Goal: Find contact information: Obtain details needed to contact an individual or organization

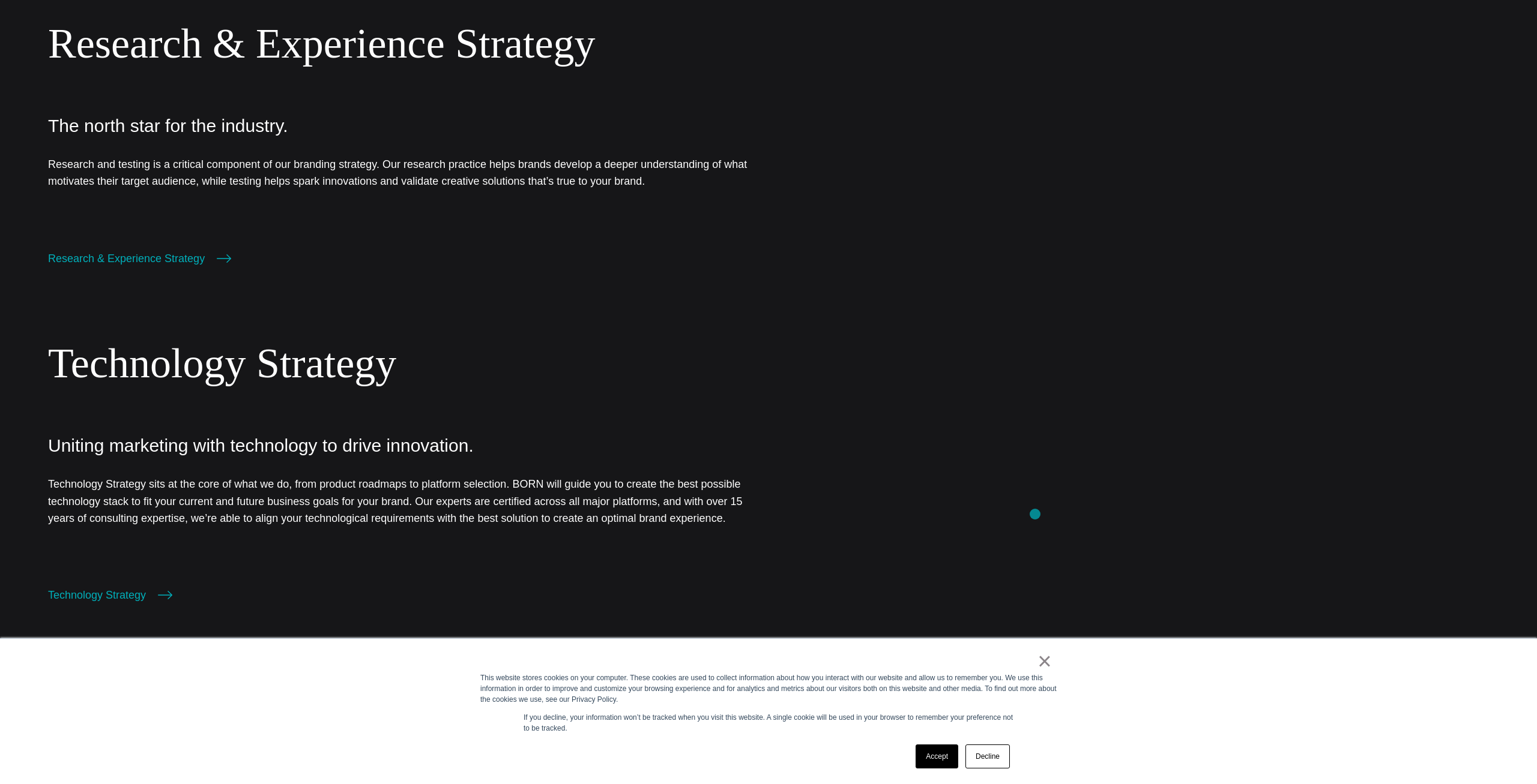
scroll to position [1102, 0]
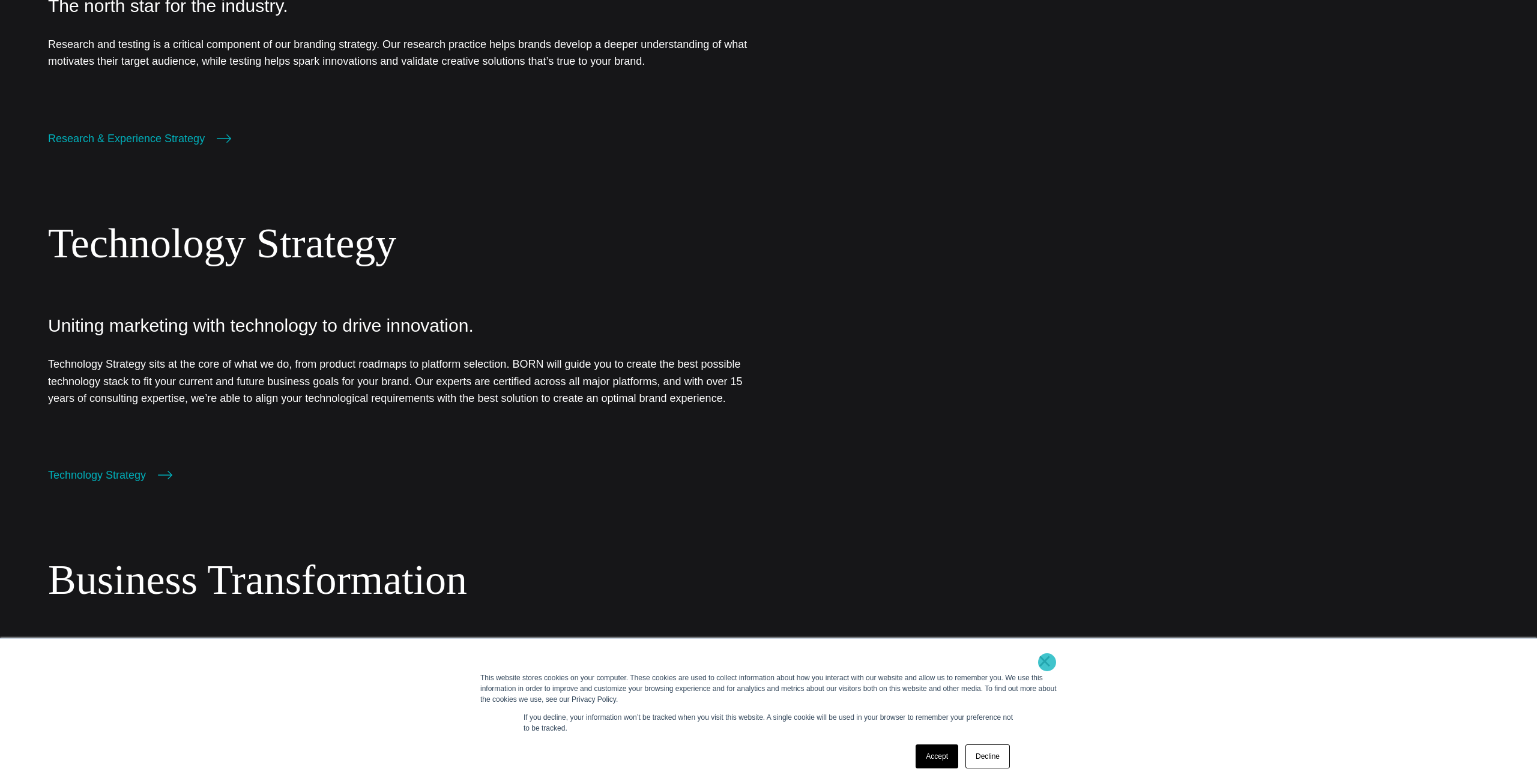
click at [1048, 663] on link "×" at bounding box center [1045, 661] width 15 height 11
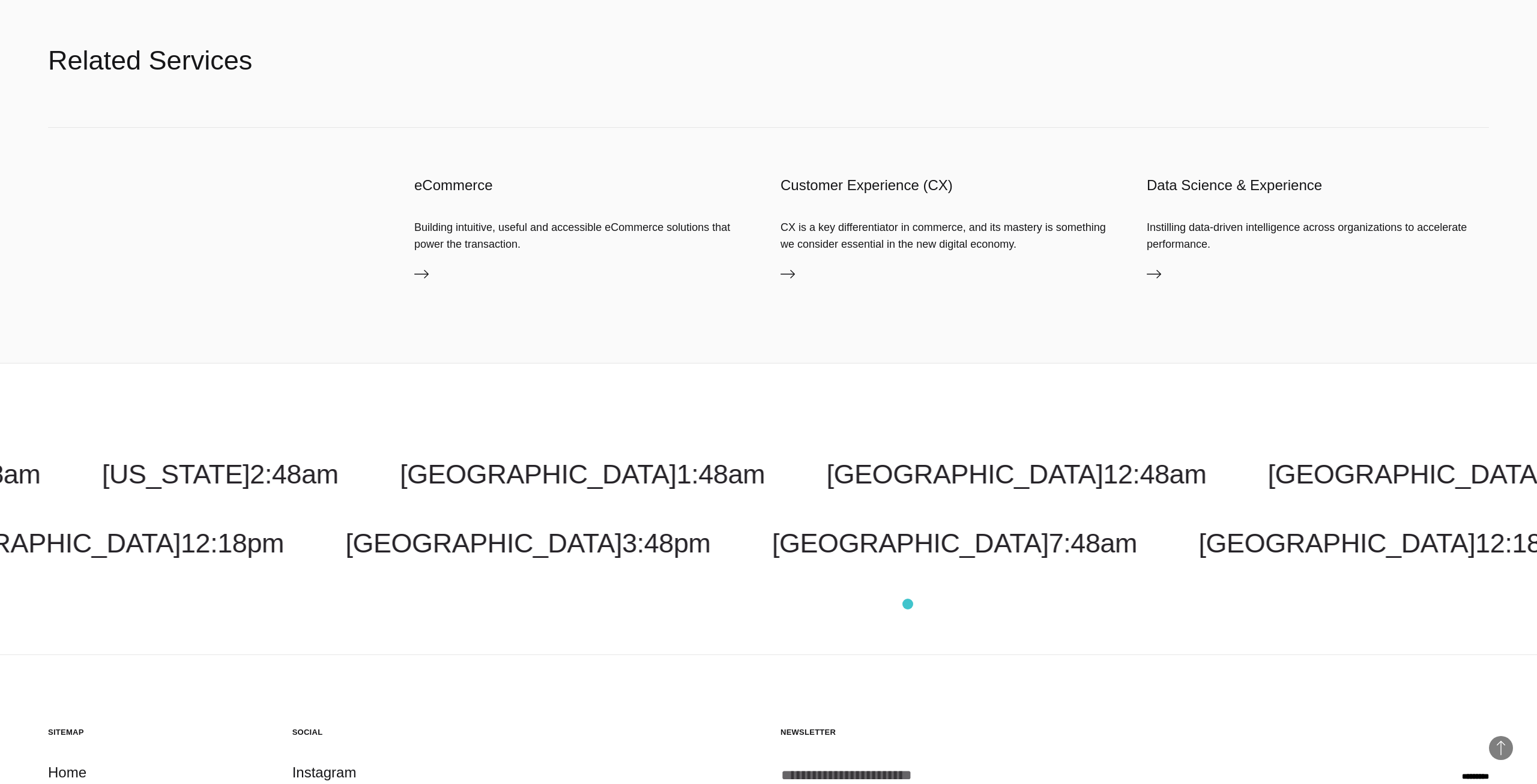
scroll to position [2229, 0]
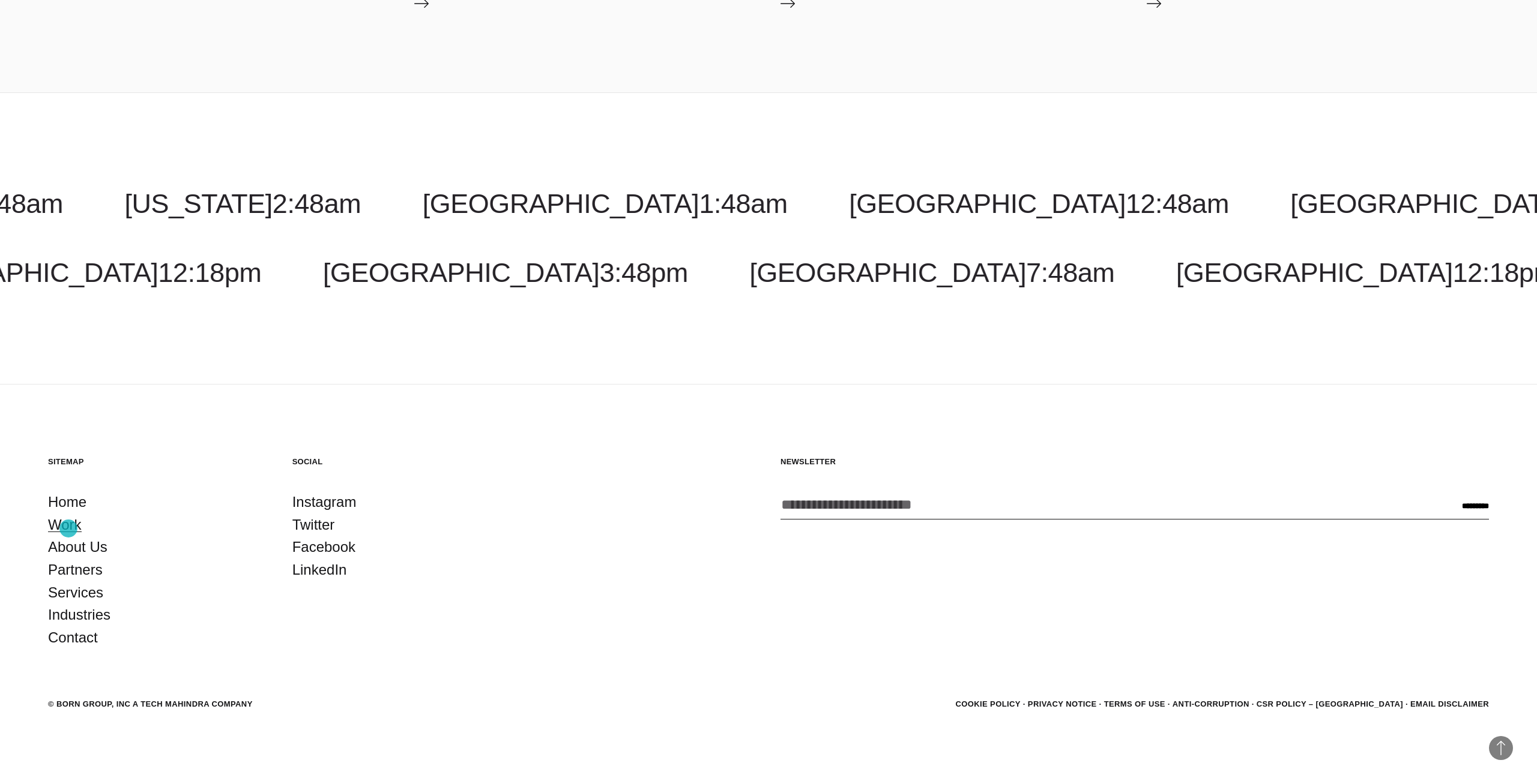
click at [69, 529] on link "Work" at bounding box center [65, 525] width 34 height 23
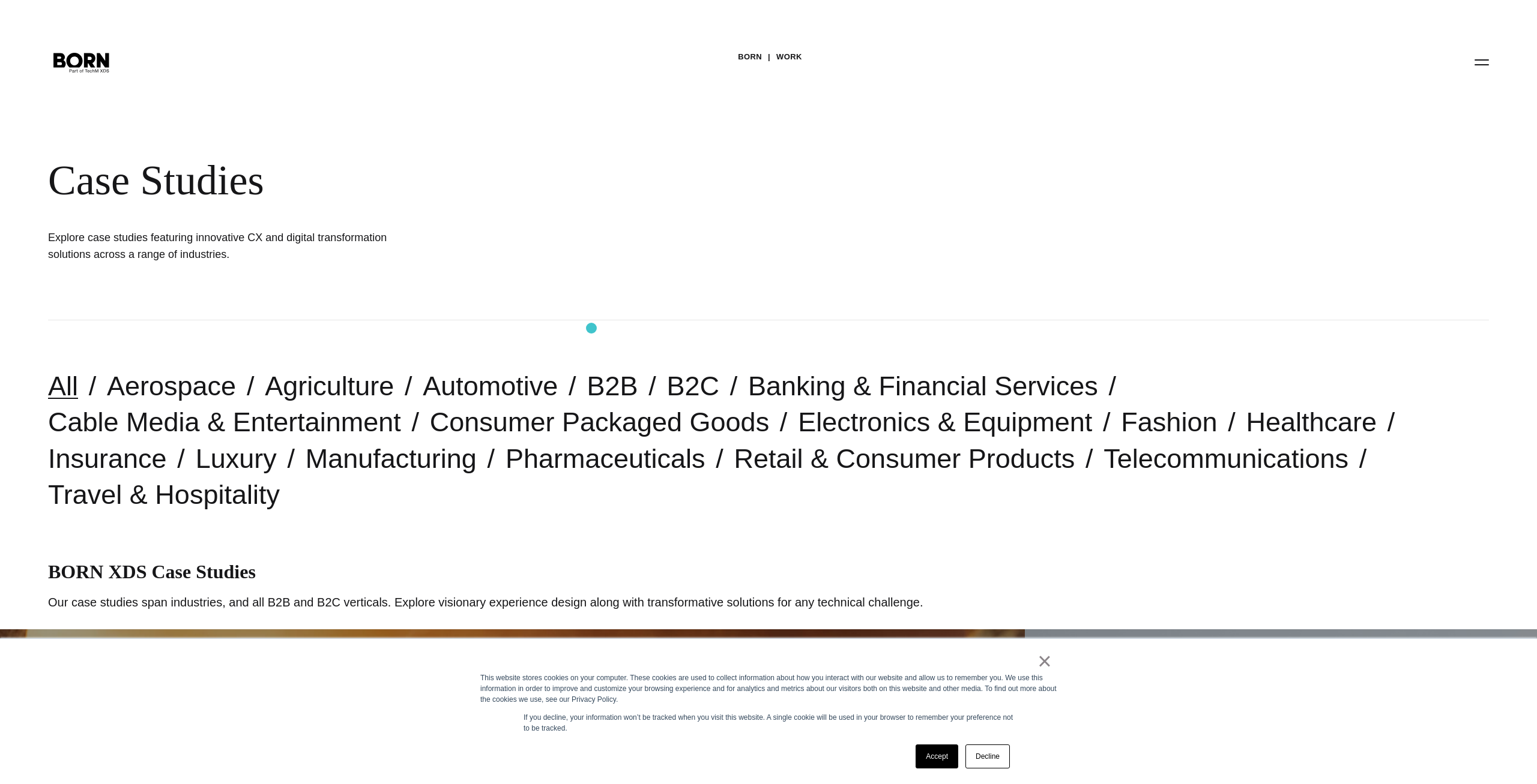
scroll to position [62, 0]
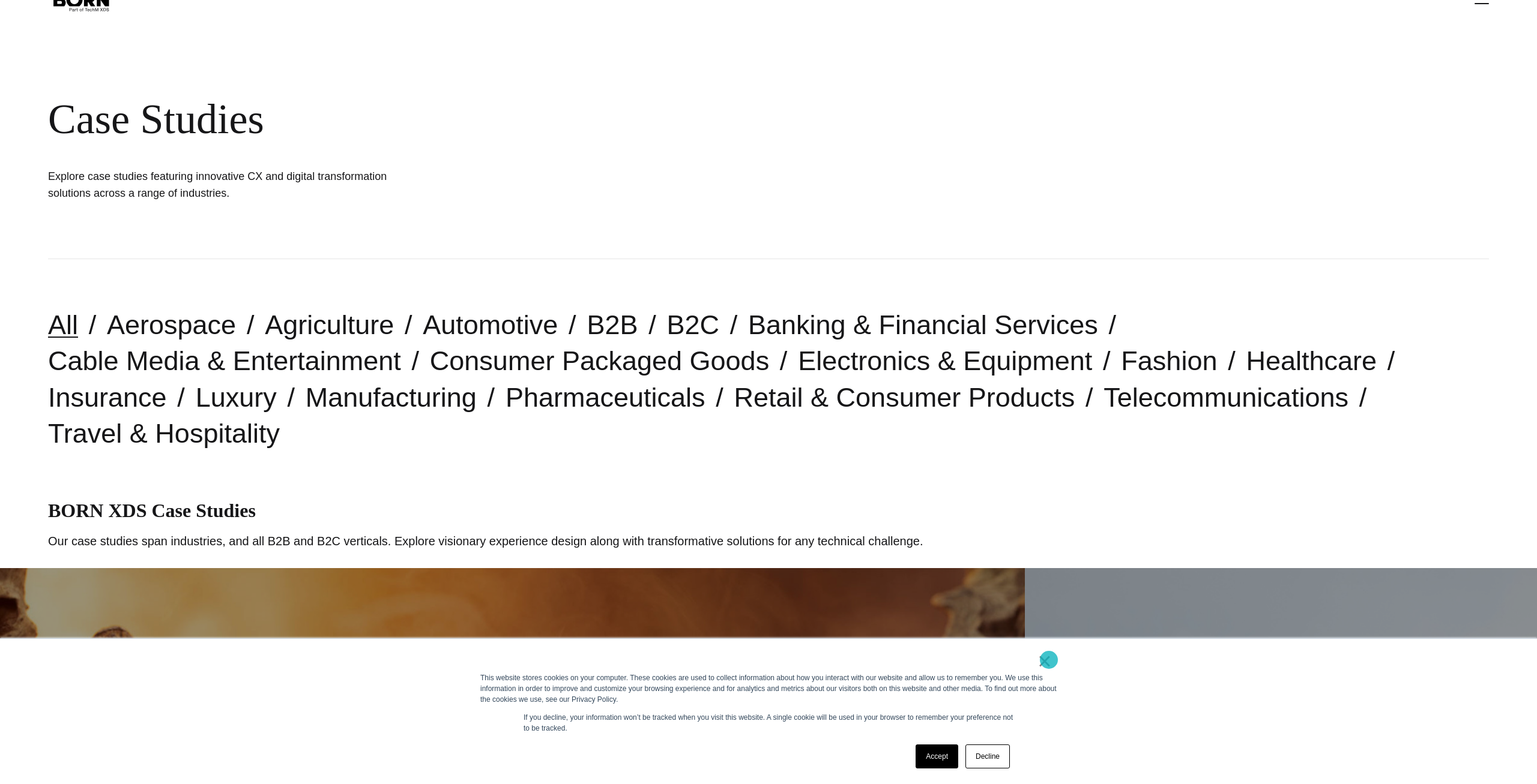
click at [1048, 660] on link "×" at bounding box center [1045, 661] width 15 height 11
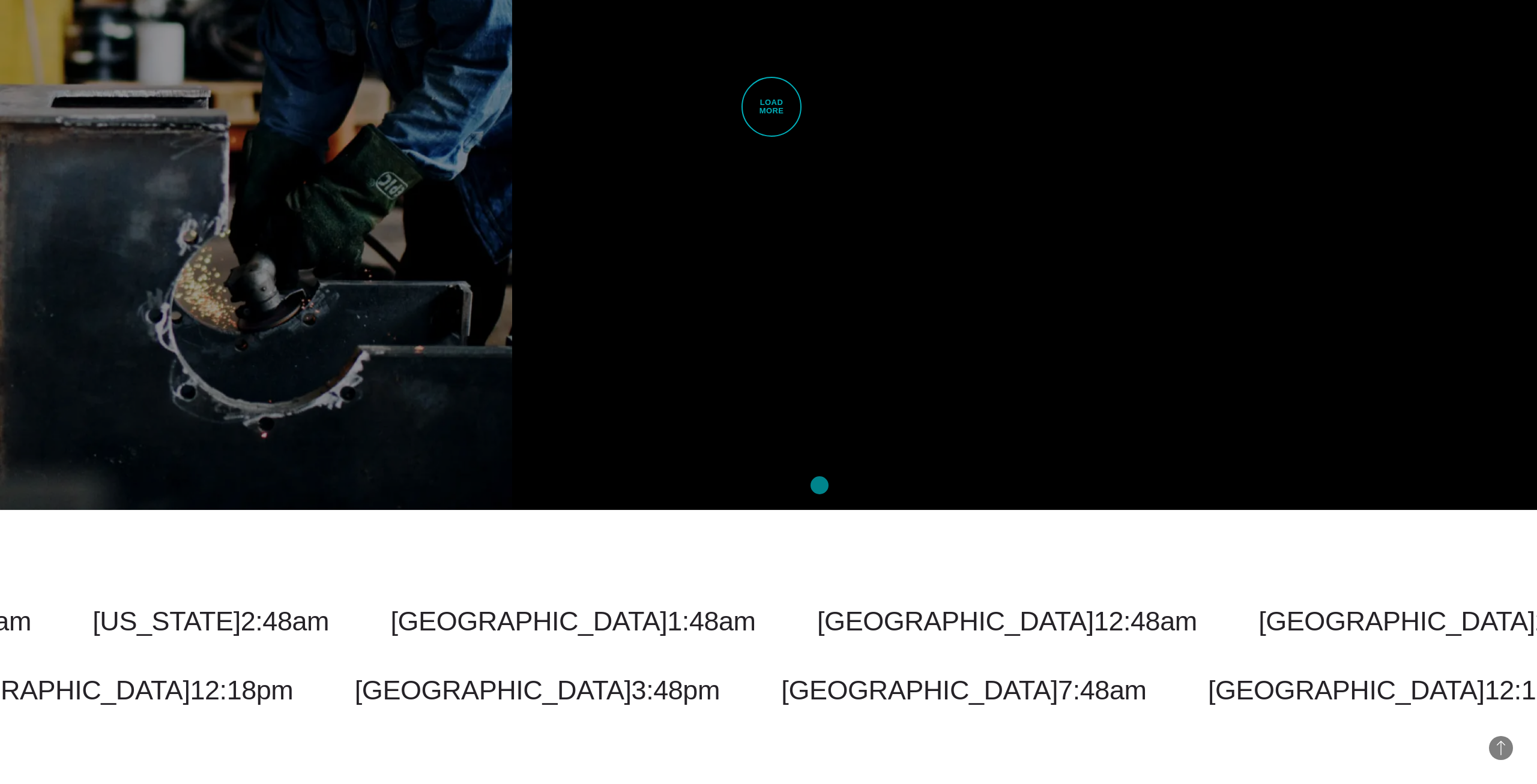
scroll to position [5325, 0]
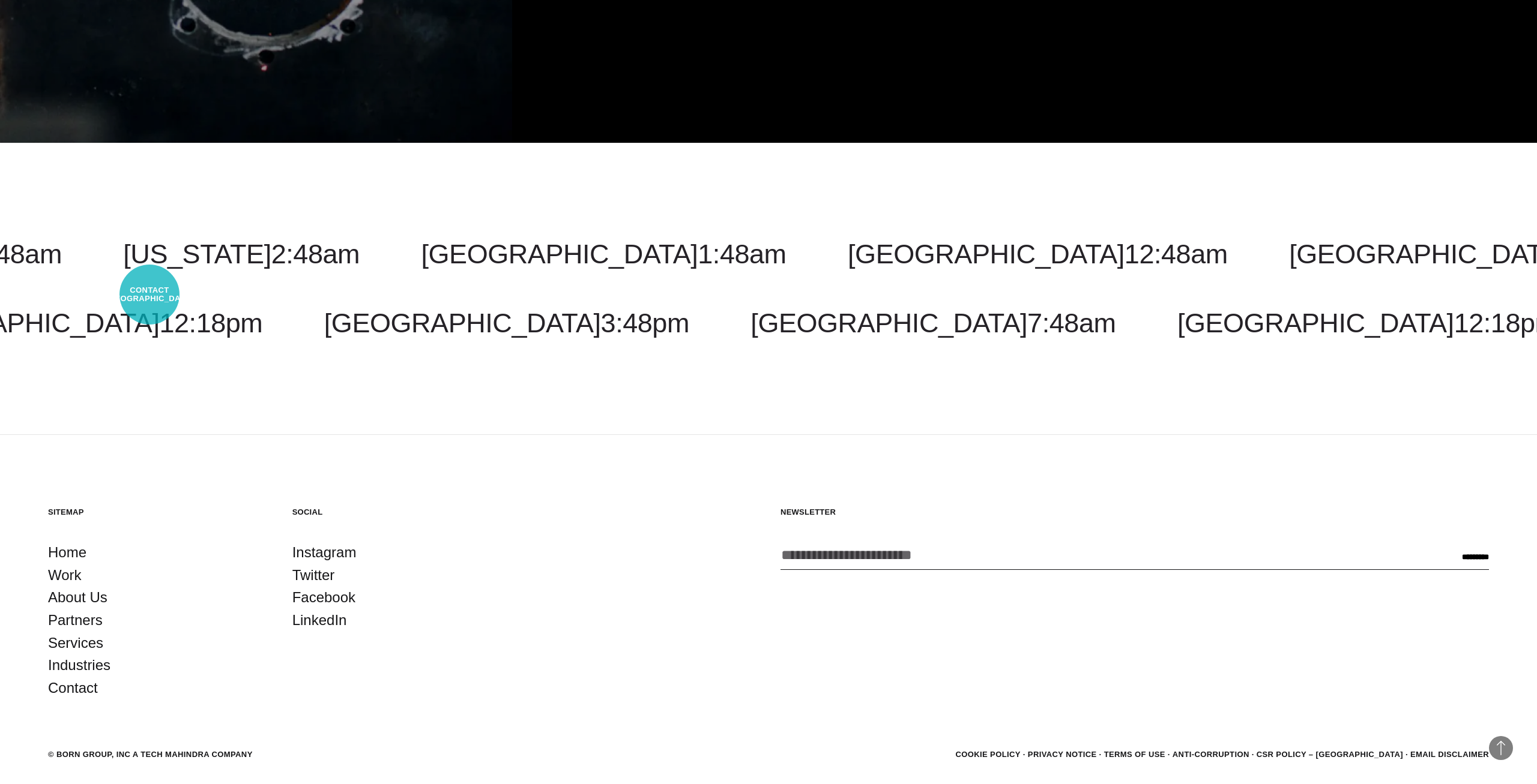
select select "*********"
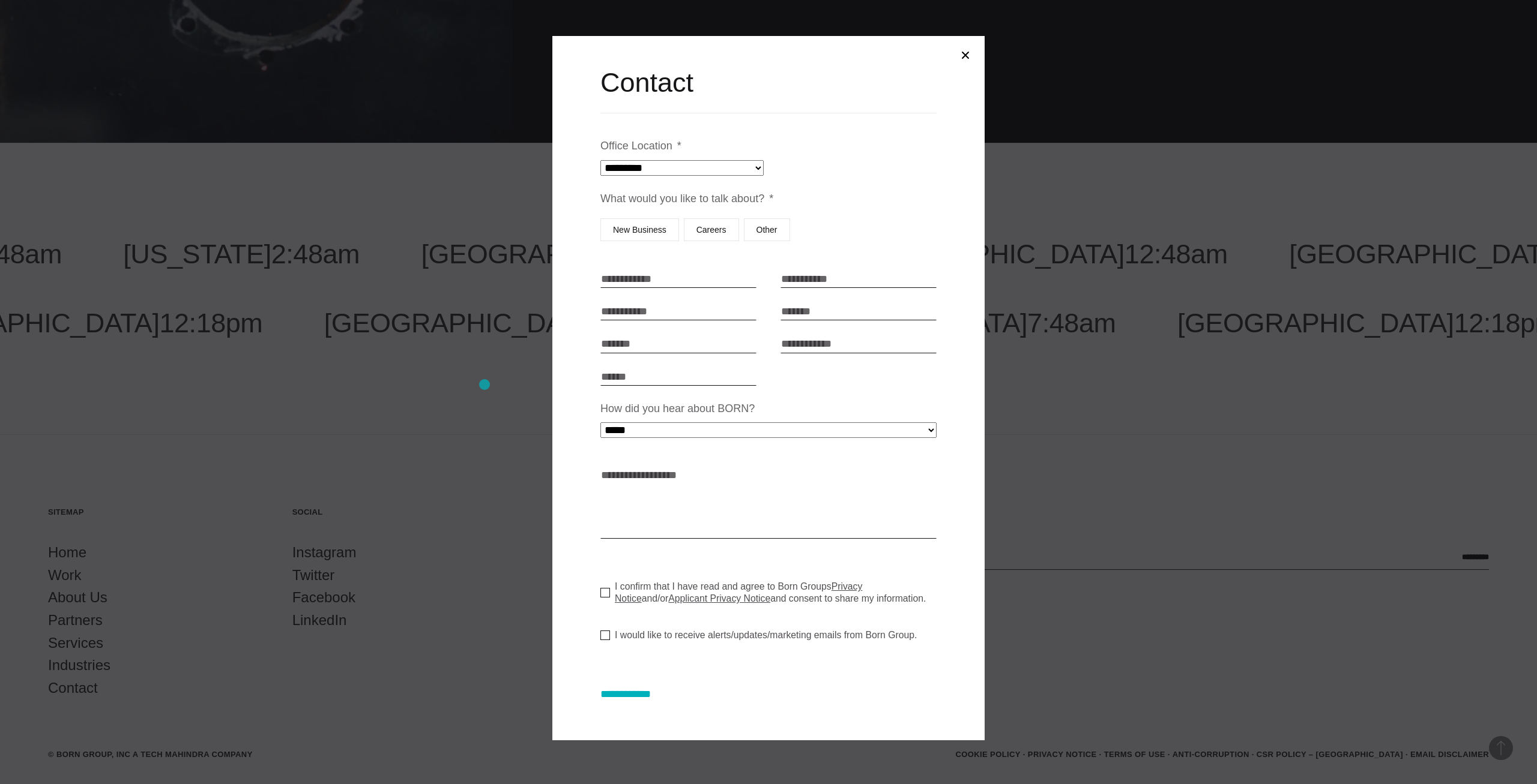
click at [485, 385] on div at bounding box center [768, 392] width 1537 height 784
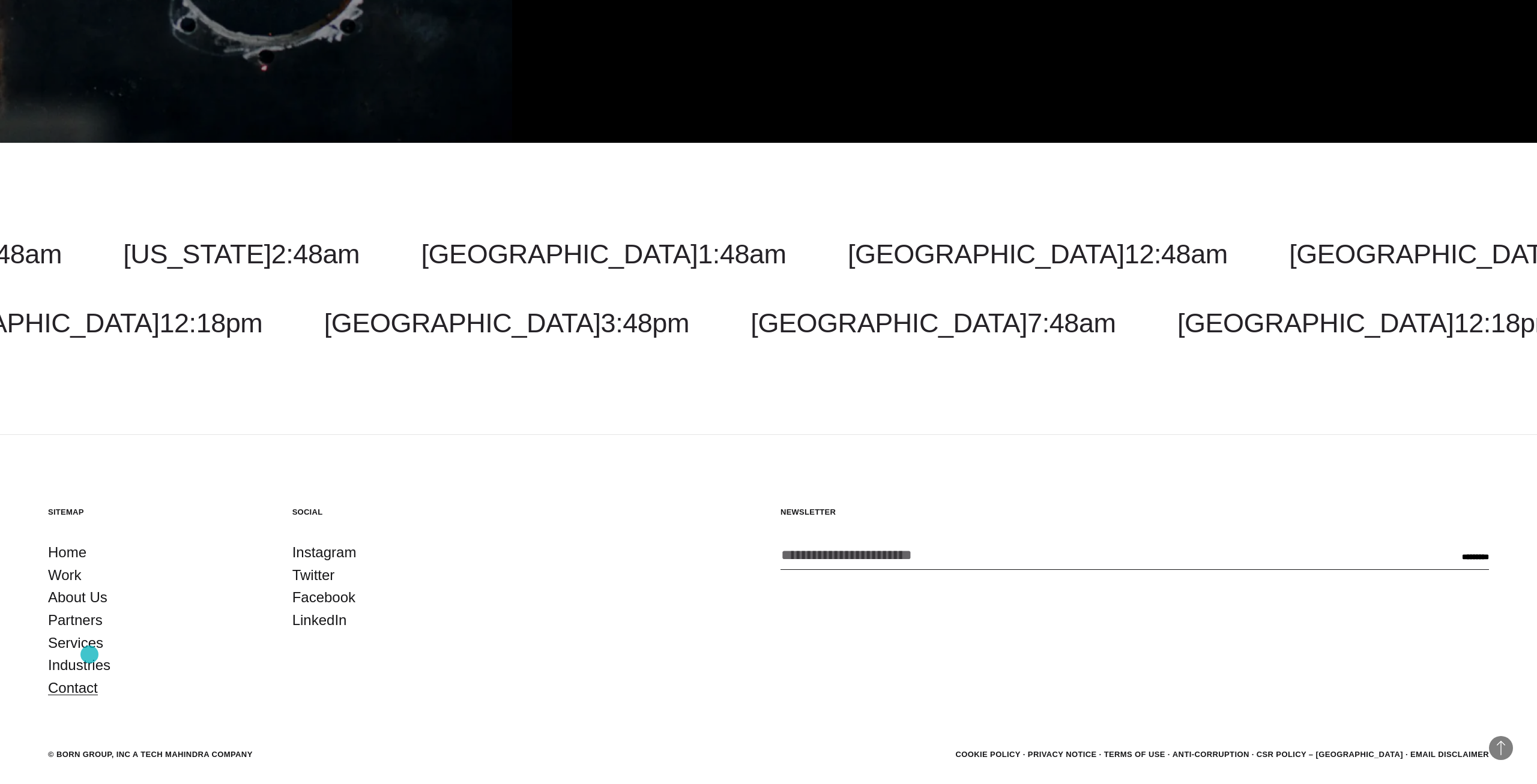
click at [89, 677] on link "Contact" at bounding box center [72, 688] width 50 height 23
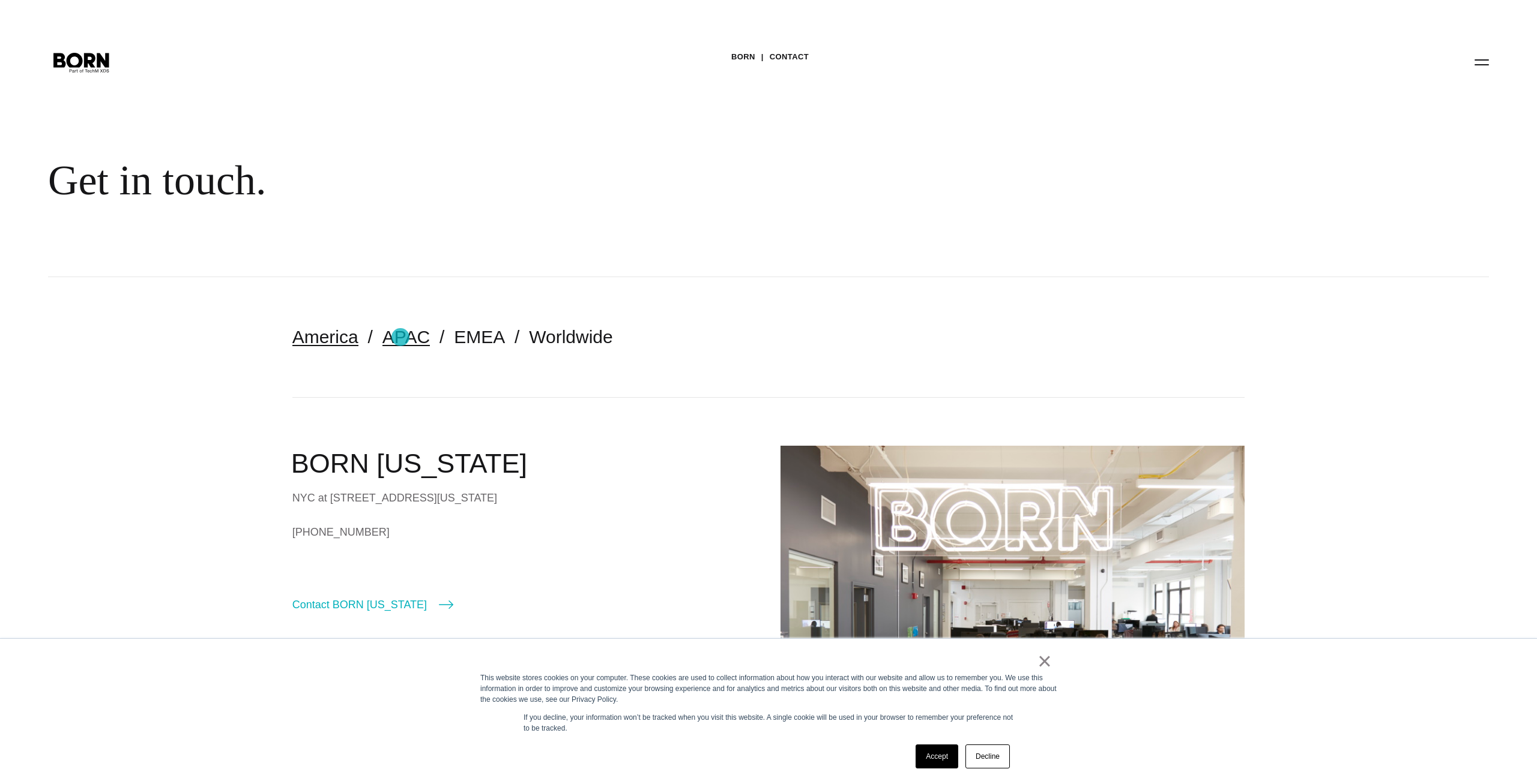
click at [400, 337] on link "APAC" at bounding box center [406, 337] width 48 height 20
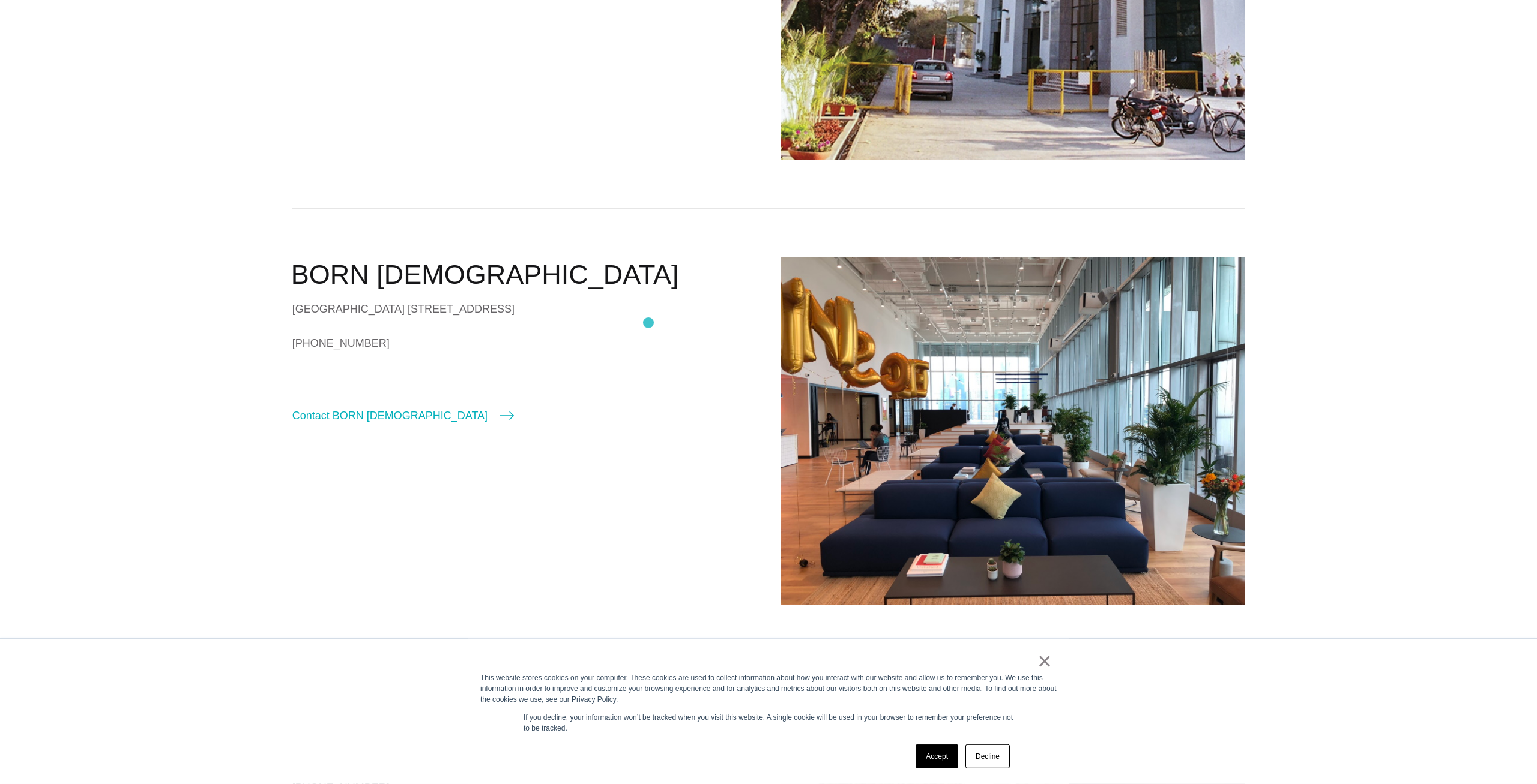
scroll to position [1225, 0]
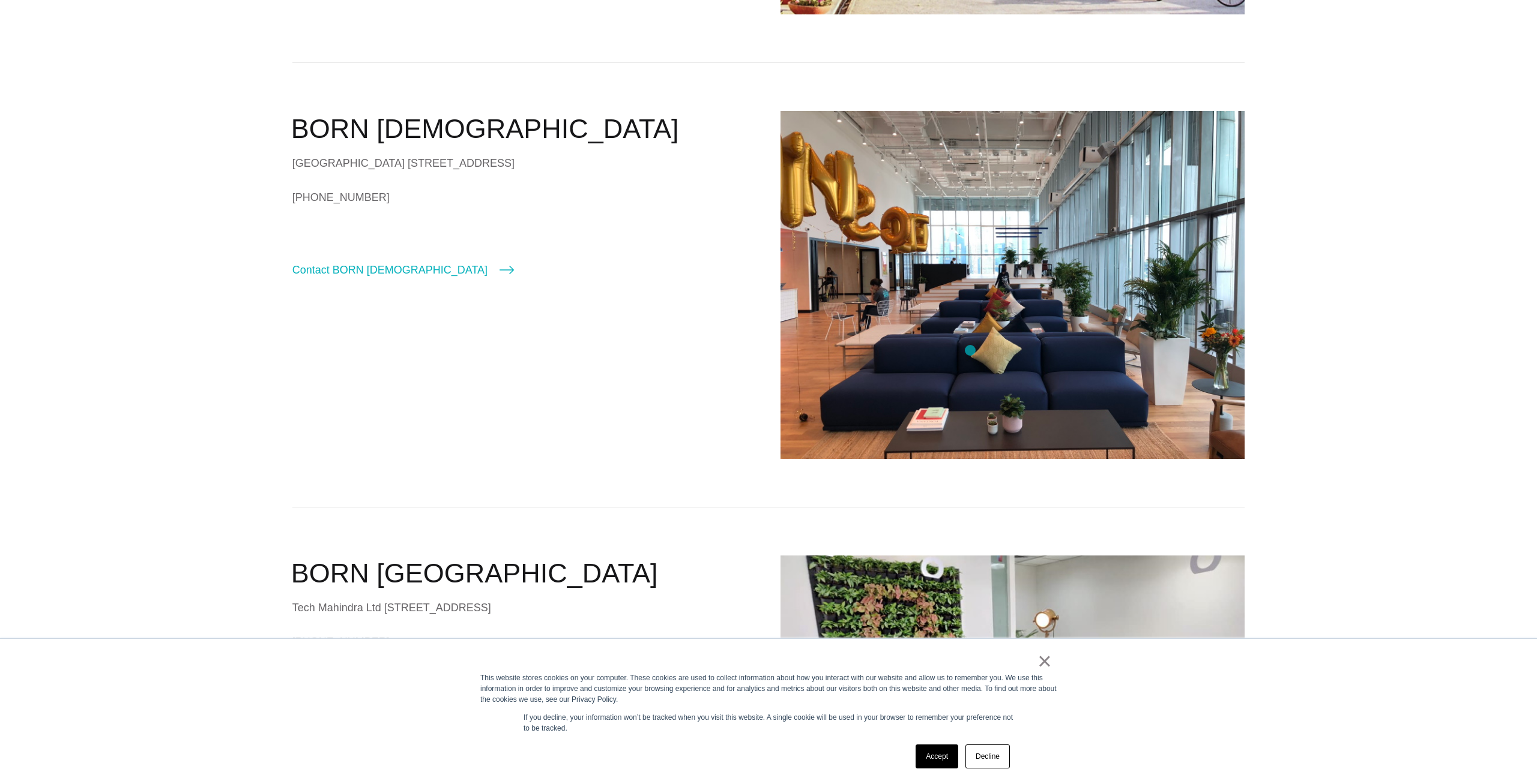
click at [979, 318] on img at bounding box center [1012, 285] width 464 height 348
drag, startPoint x: 481, startPoint y: 130, endPoint x: 297, endPoint y: 135, distance: 184.1
click at [297, 135] on h2 "BORN Singapore" at bounding box center [523, 129] width 466 height 36
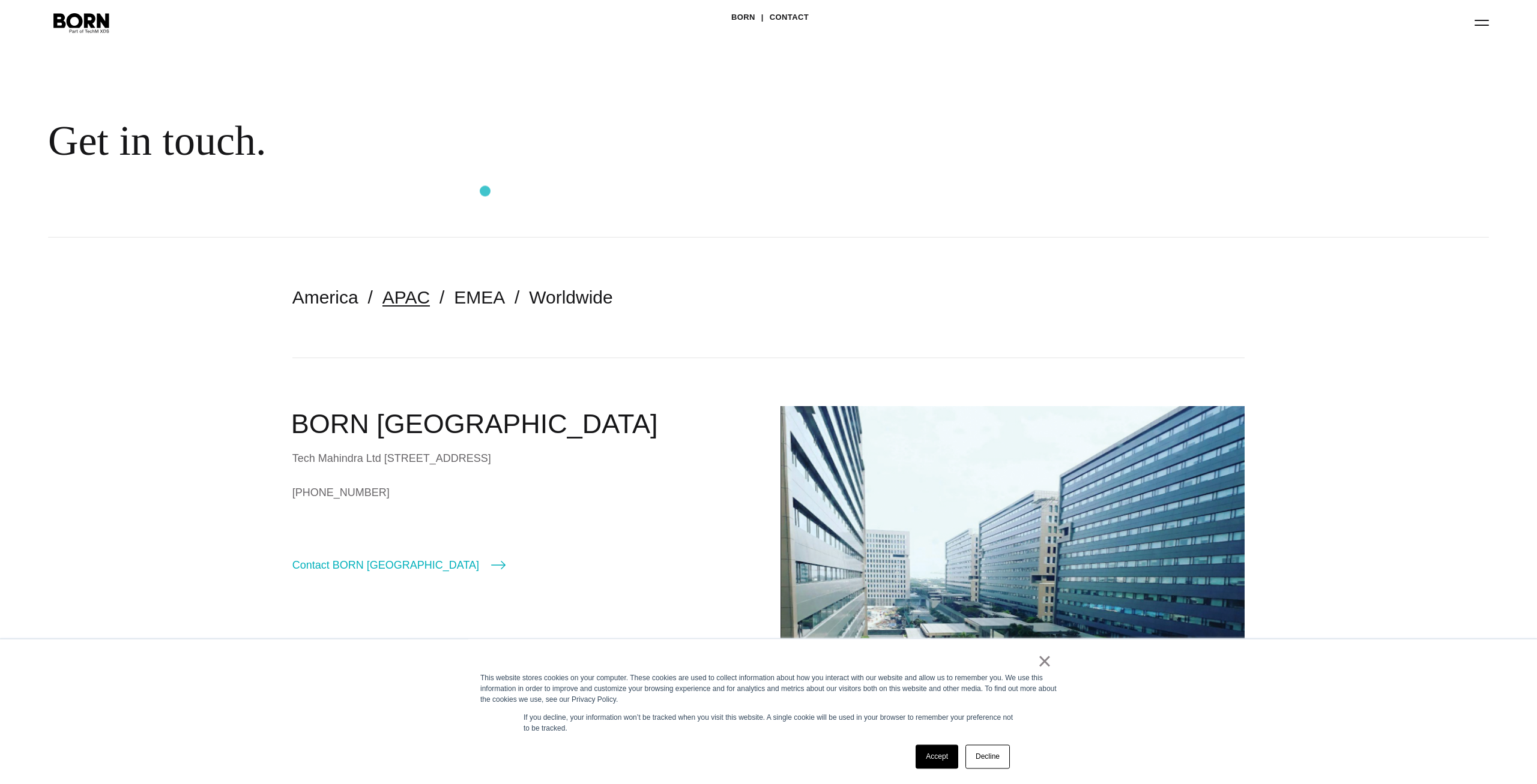
scroll to position [0, 0]
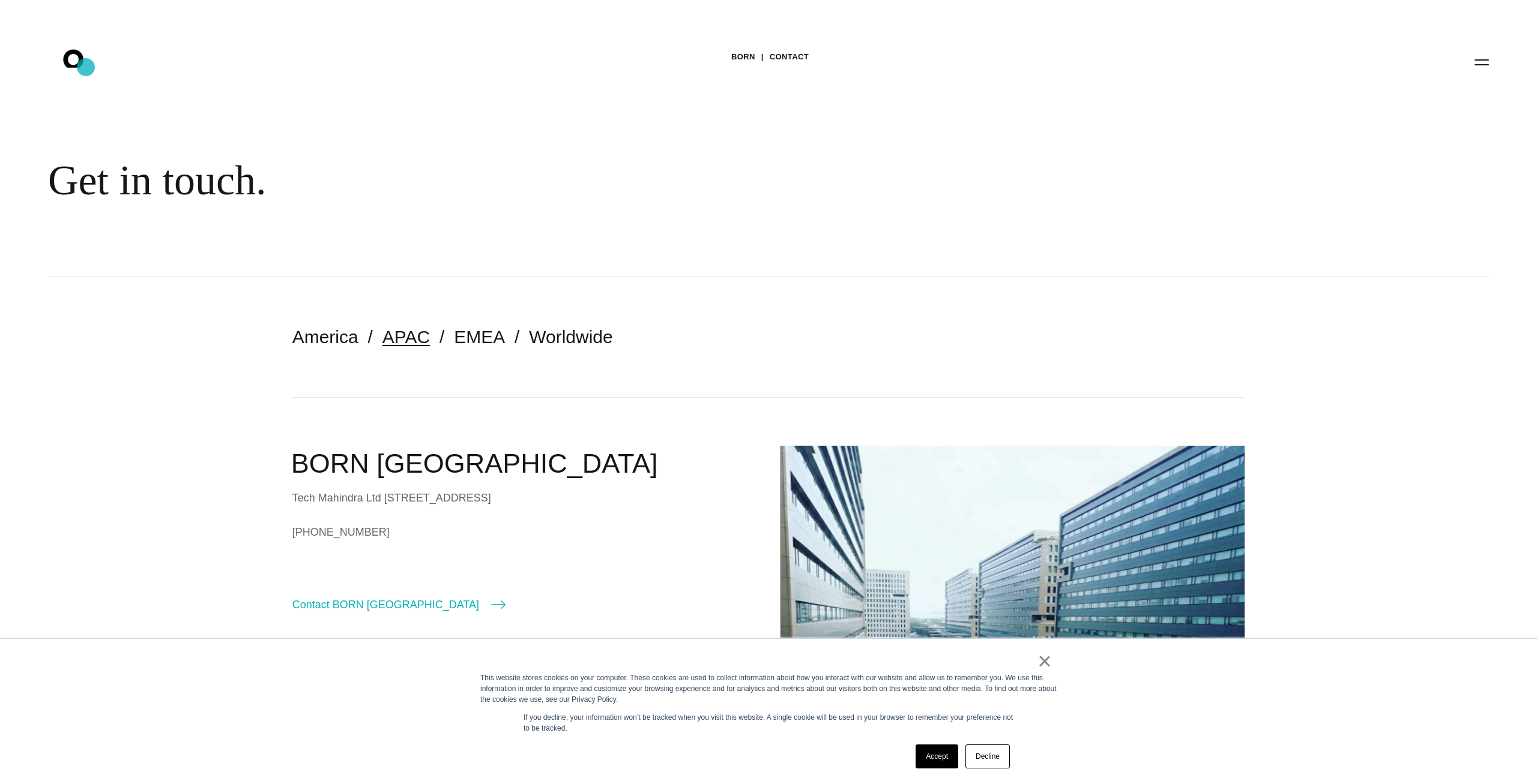
click at [85, 67] on icon ".st0{display:none;} .st1{display:inline;} .st2{font-family:'HelveticaNeue-Mediu…" at bounding box center [81, 62] width 76 height 31
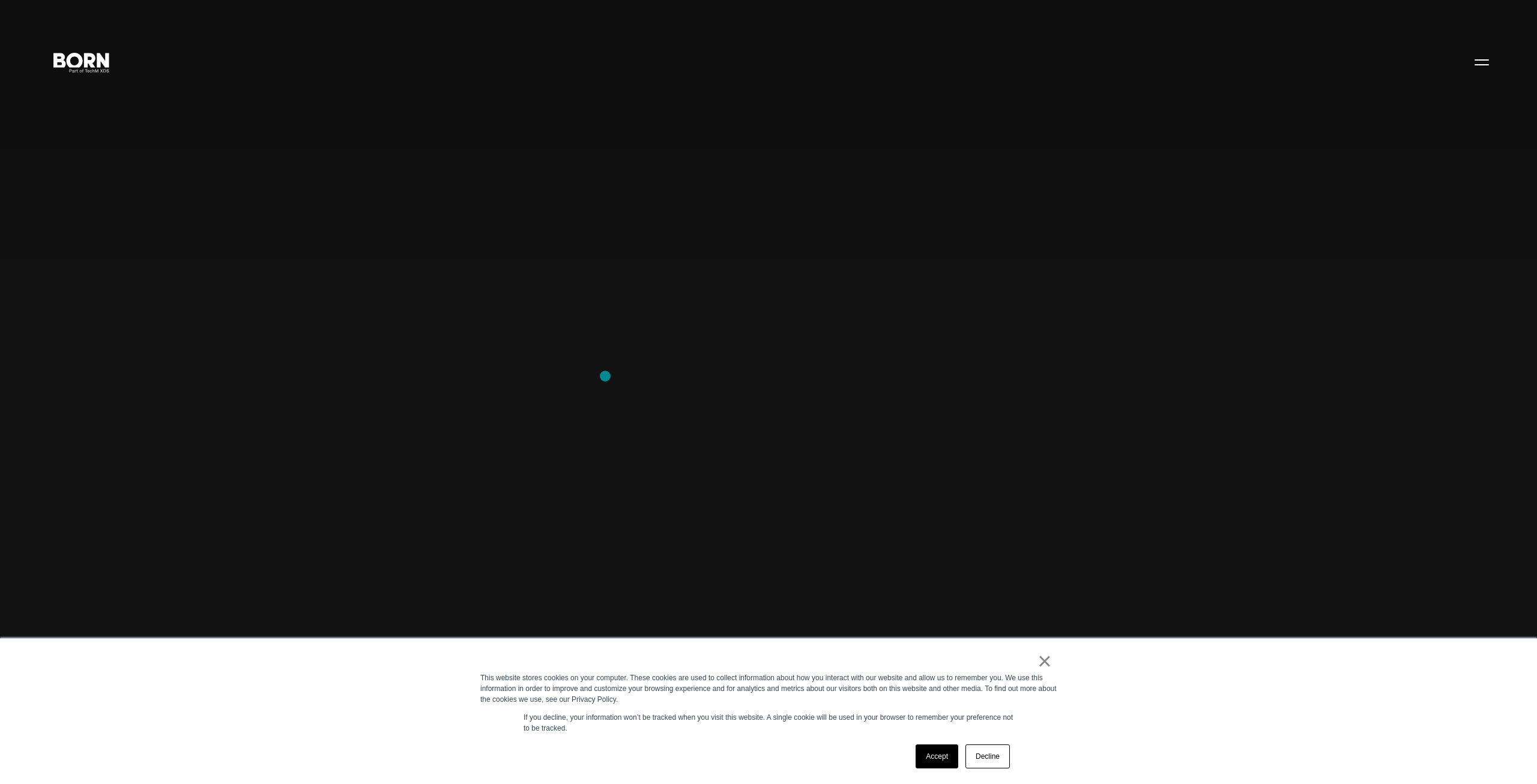
scroll to position [306, 0]
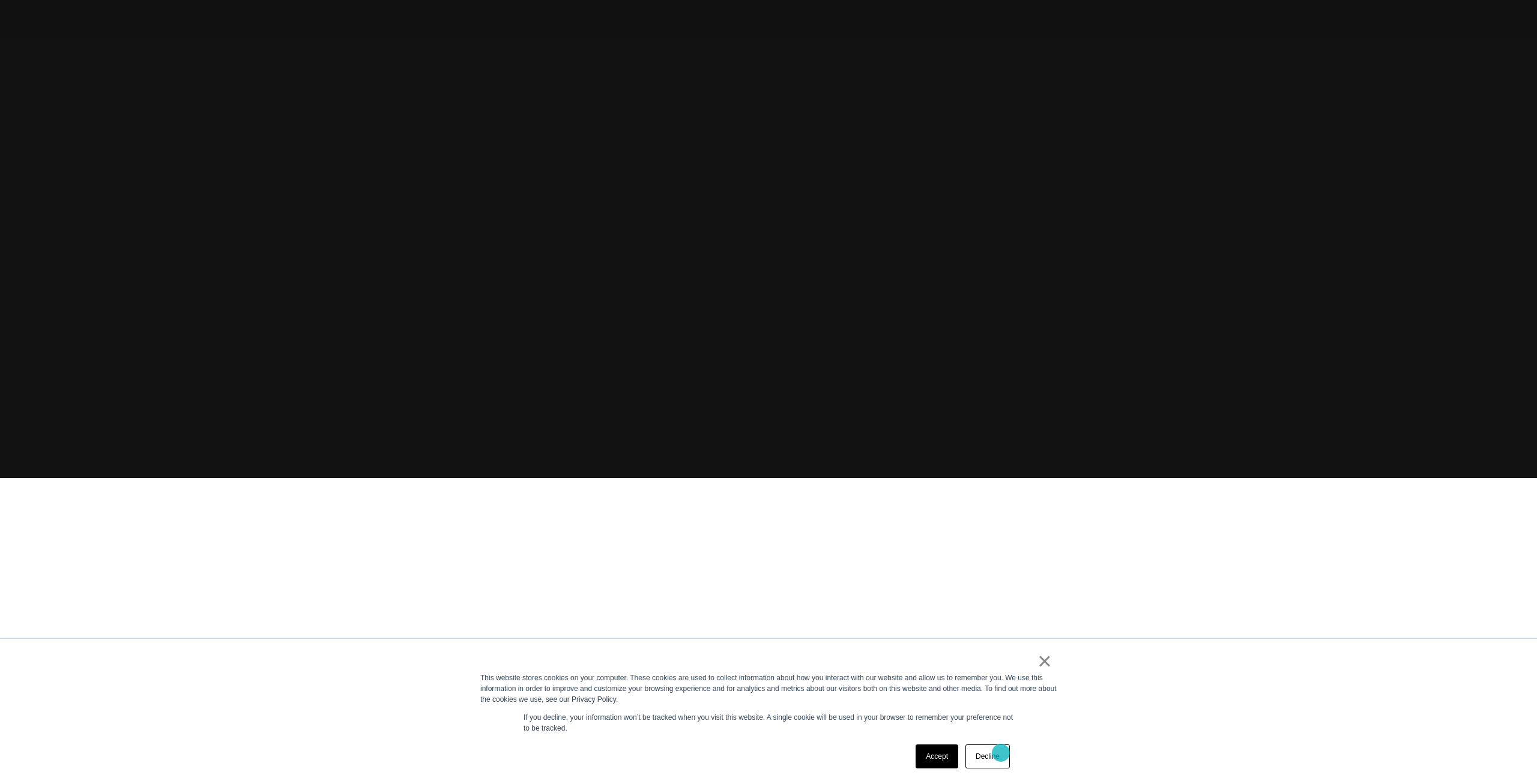
click at [1001, 753] on link "Decline" at bounding box center [987, 756] width 45 height 24
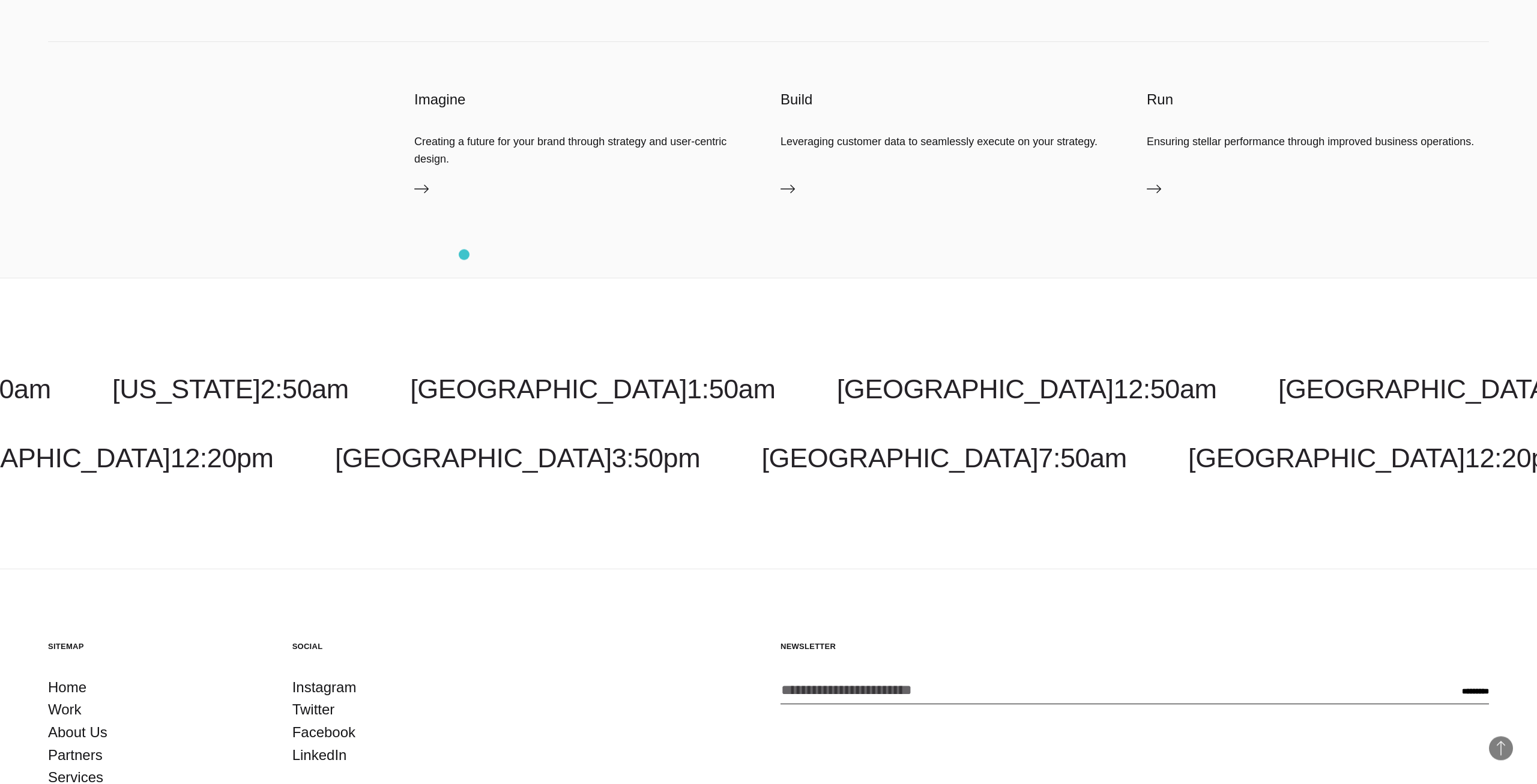
scroll to position [4774, 0]
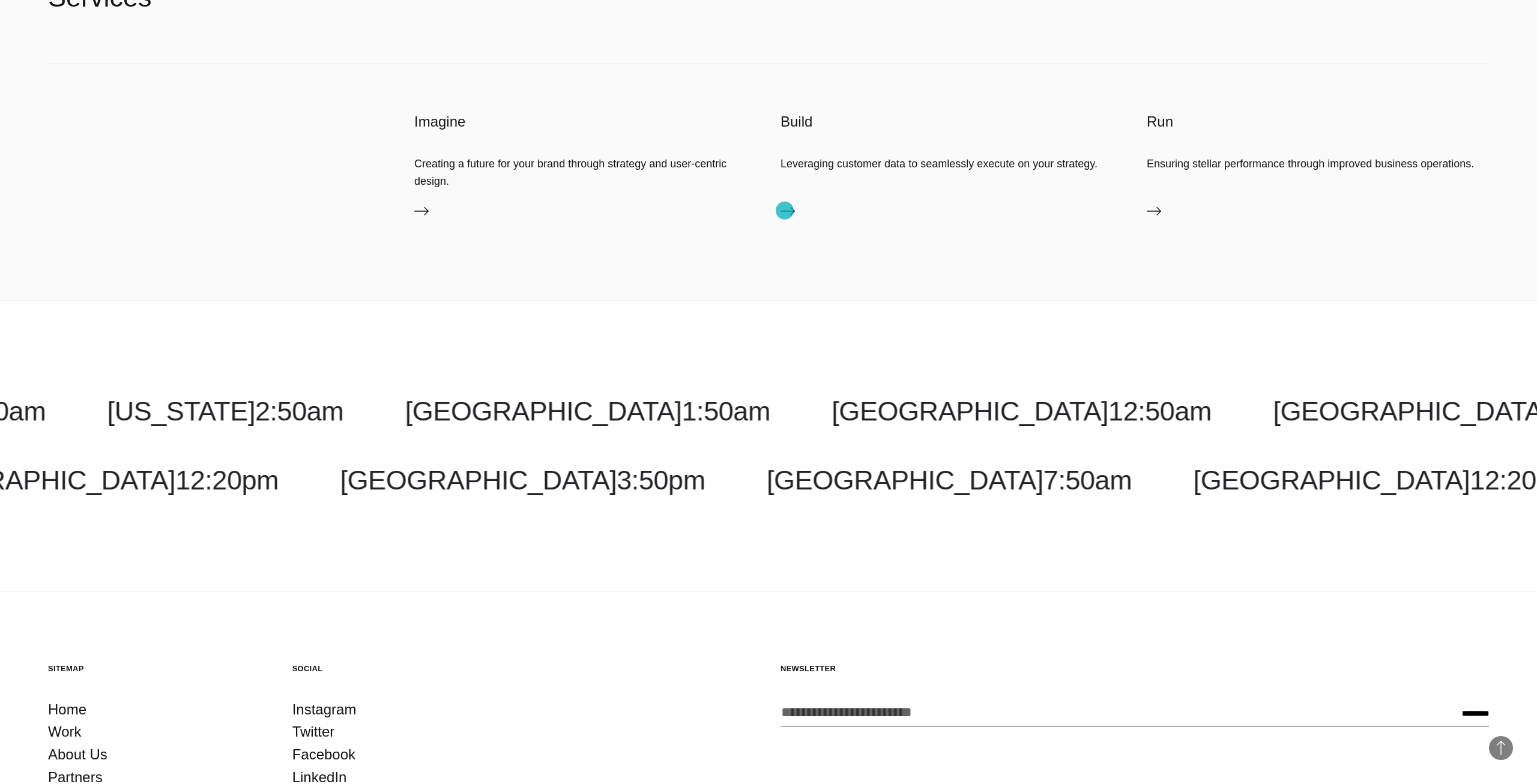
click at [784, 210] on icon at bounding box center [787, 211] width 15 height 15
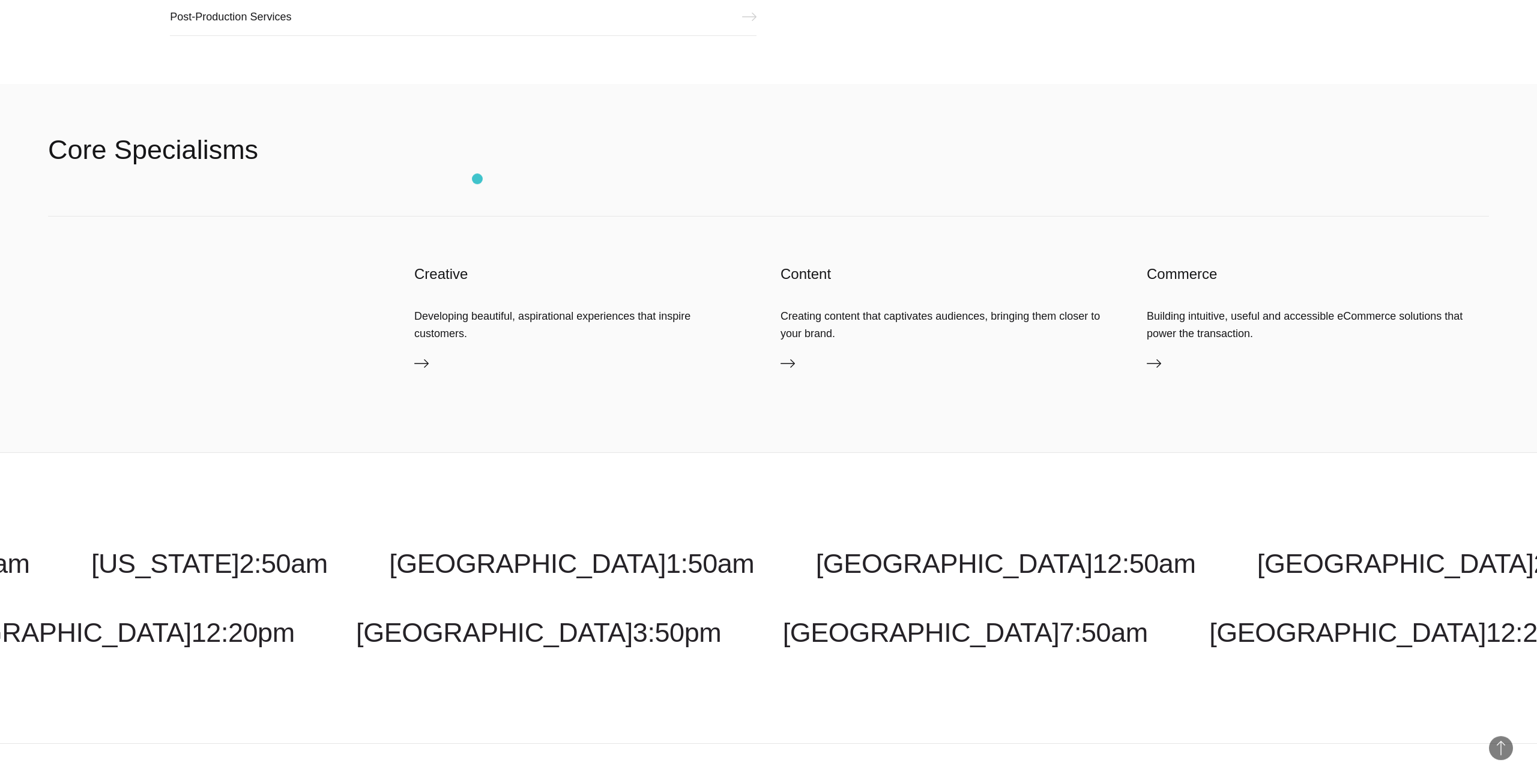
scroll to position [2114, 0]
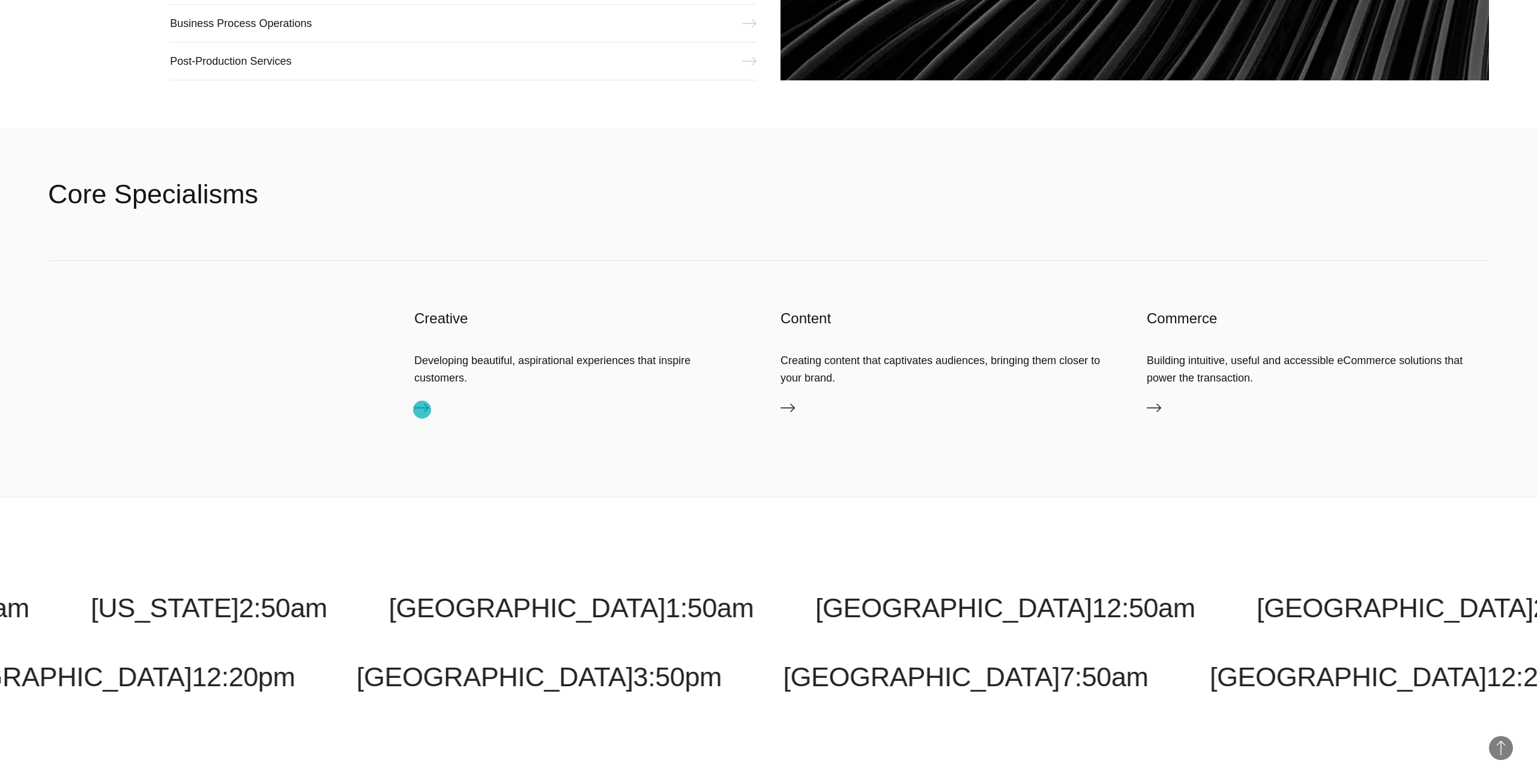
click at [422, 410] on icon at bounding box center [421, 408] width 15 height 15
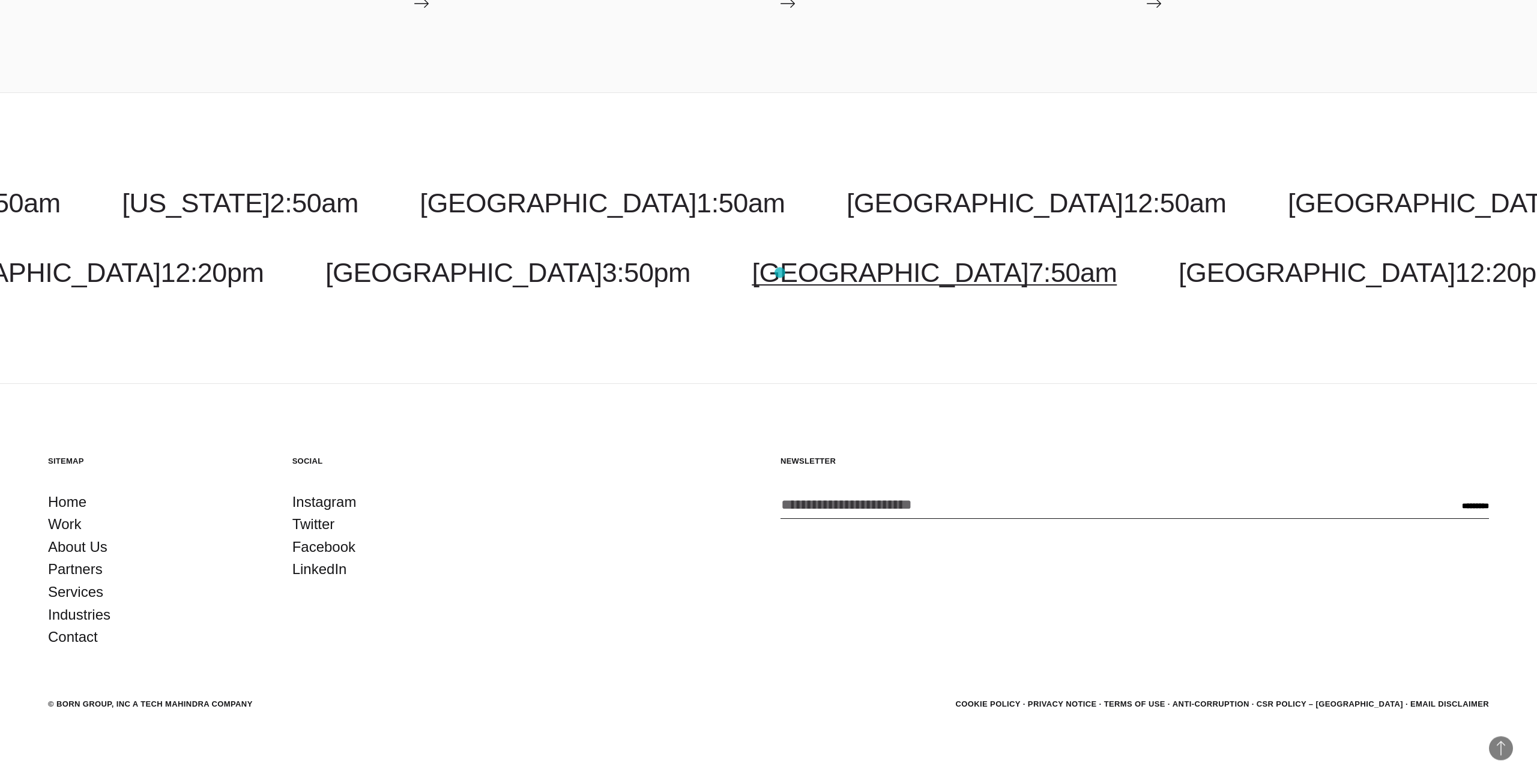
scroll to position [2240, 0]
